Goal: Check status: Check status

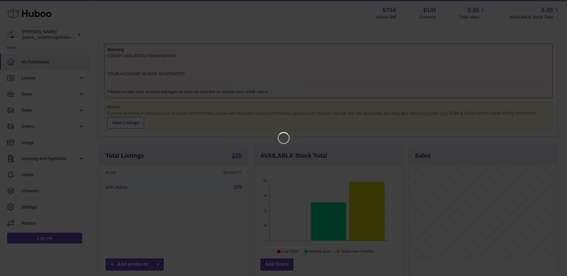
scroll to position [93, 149]
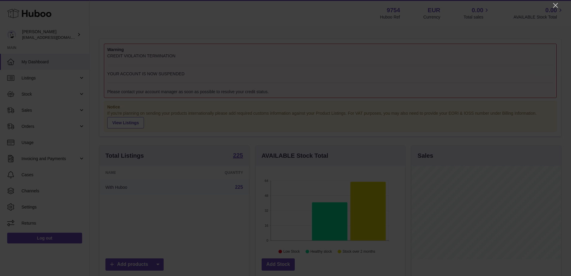
click at [555, 3] on icon "Close" at bounding box center [555, 5] width 7 height 7
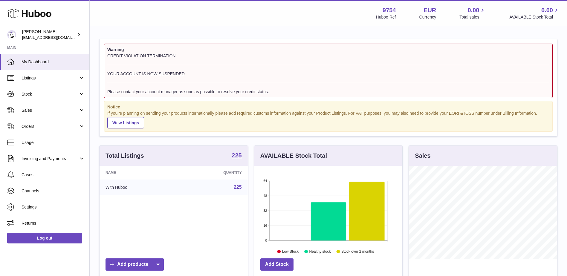
scroll to position [298559, 298504]
click at [32, 89] on link "Stock" at bounding box center [44, 94] width 89 height 16
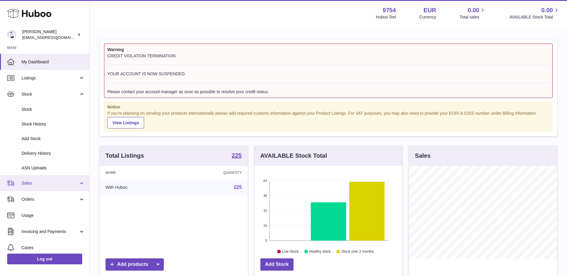
click at [29, 183] on span "Sales" at bounding box center [50, 183] width 57 height 6
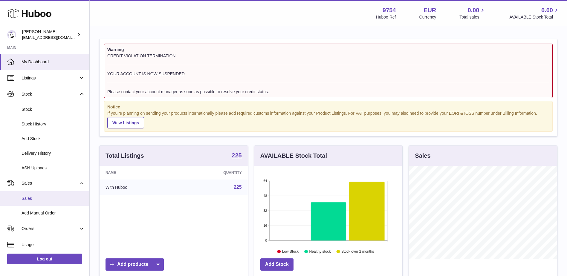
drag, startPoint x: 28, startPoint y: 194, endPoint x: 32, endPoint y: 194, distance: 4.2
click at [28, 194] on link "Sales" at bounding box center [44, 198] width 89 height 15
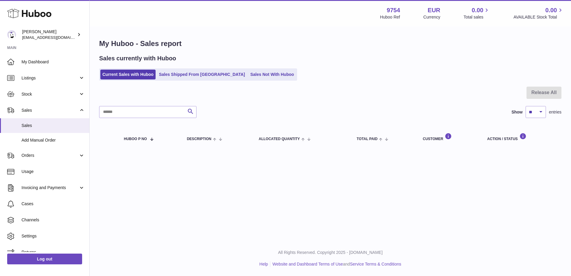
click at [134, 165] on div "Menu Huboo 9754 Huboo Ref EUR Currency 0.00 Total sales 0.00 AVAILABLE Stock To…" at bounding box center [330, 120] width 481 height 241
click at [175, 71] on link "Sales Shipped From [GEOGRAPHIC_DATA]" at bounding box center [202, 75] width 90 height 10
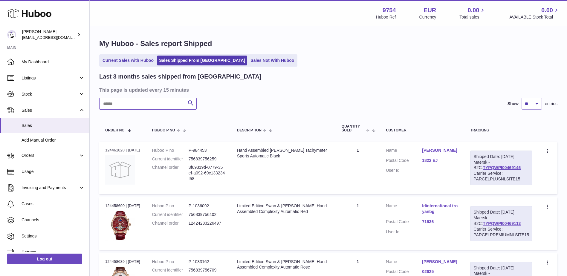
click at [136, 108] on input "text" at bounding box center [147, 104] width 97 height 12
paste input "**********"
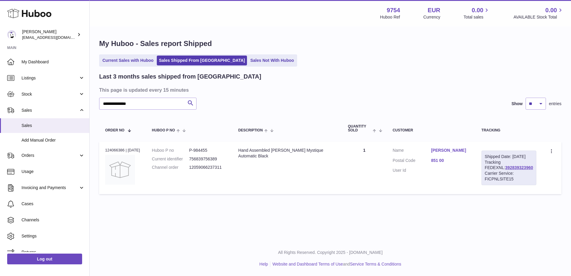
click at [297, 160] on td "Description Hand Assembled Anthony James Mystique Automatic Black" at bounding box center [287, 168] width 110 height 53
click at [440, 163] on link "851 00" at bounding box center [450, 161] width 39 height 6
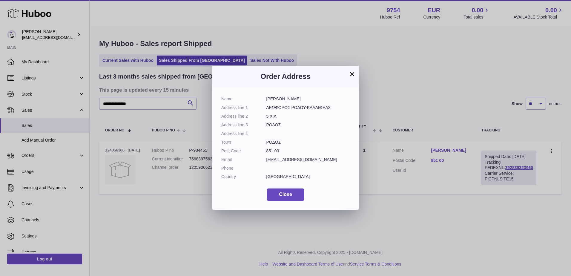
drag, startPoint x: 313, startPoint y: 98, endPoint x: 267, endPoint y: 97, distance: 45.7
click at [267, 97] on dd "ΑΝΤΩΝΙΑ ΓΡΙΝΙΕΖΑΚΗ" at bounding box center [308, 99] width 84 height 6
click at [320, 154] on dd "851 00" at bounding box center [308, 151] width 84 height 6
drag, startPoint x: 310, startPoint y: 160, endPoint x: 260, endPoint y: 162, distance: 49.9
click at [260, 162] on dl "Name ΑΝΤΩΝΙΑ ΓΡΙΝΙΕΖΑΚΗ Address line 1 ΛΕΩΦΟΡΟΣ ΡΟΔΟΥ-ΚΑΛΛΙΘΕΑΣ Address line 2 …" at bounding box center [285, 139] width 128 height 86
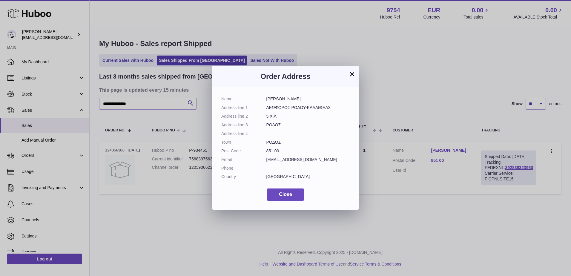
copy dl "toniagrin@yahoo.com"
click at [352, 74] on button "×" at bounding box center [352, 73] width 7 height 7
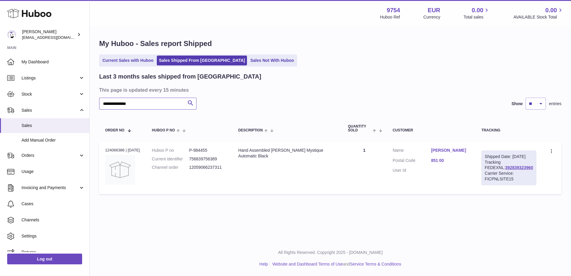
click at [154, 102] on input "**********" at bounding box center [147, 104] width 97 height 12
paste input "text"
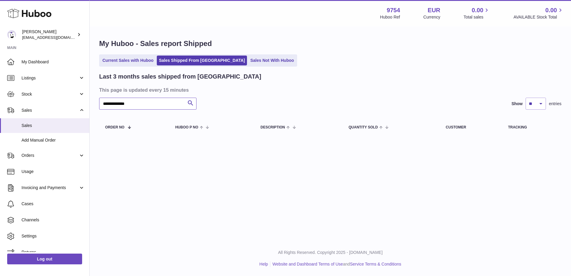
click at [156, 105] on input "**********" at bounding box center [147, 104] width 97 height 12
paste input "text"
type input "*****"
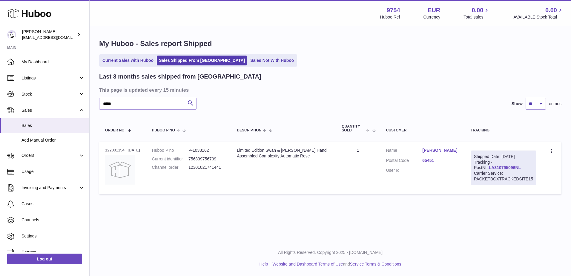
click at [489, 166] on link "LA310795096NL" at bounding box center [505, 167] width 32 height 5
